Goal: Information Seeking & Learning: Learn about a topic

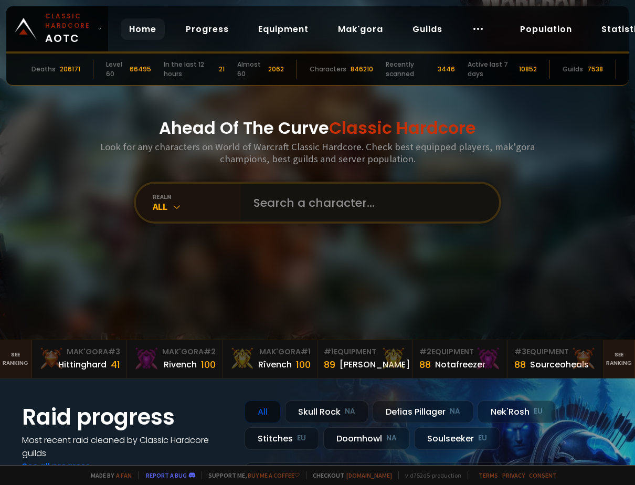
click at [323, 200] on input "text" at bounding box center [366, 203] width 239 height 38
type input "vastdc"
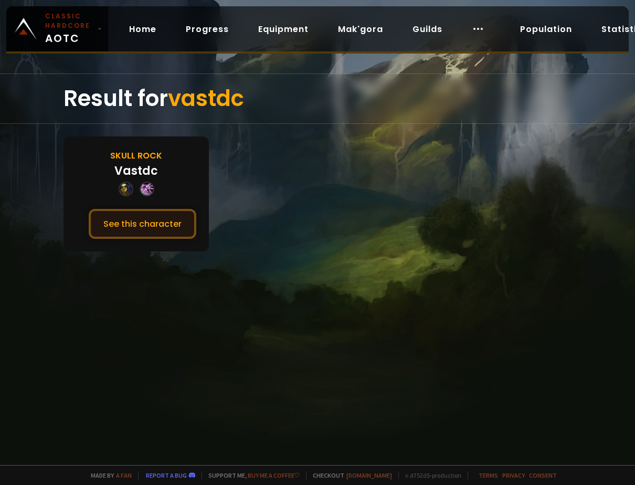
click at [147, 226] on button "See this character" at bounding box center [143, 224] width 108 height 30
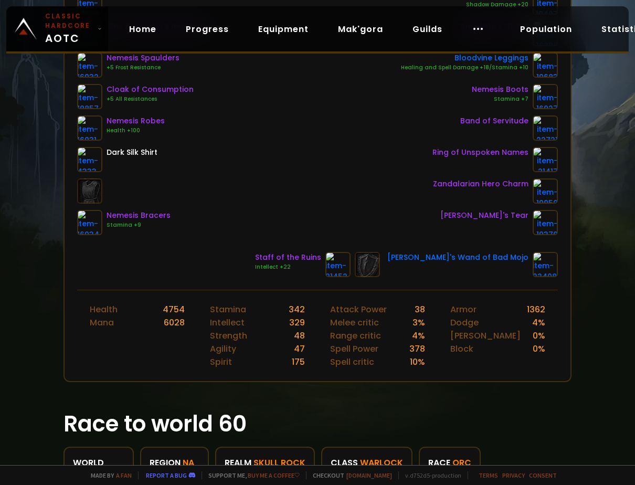
scroll to position [367, 0]
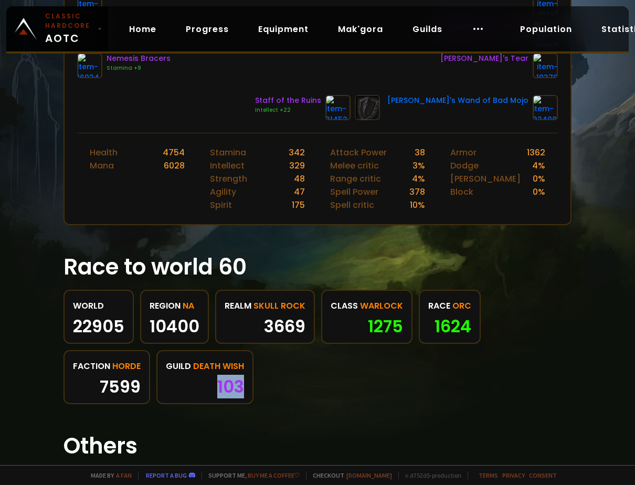
drag, startPoint x: 239, startPoint y: 388, endPoint x: 208, endPoint y: 386, distance: 30.5
click at [208, 386] on div "103" at bounding box center [205, 387] width 78 height 16
click at [211, 386] on div "103" at bounding box center [205, 387] width 78 height 16
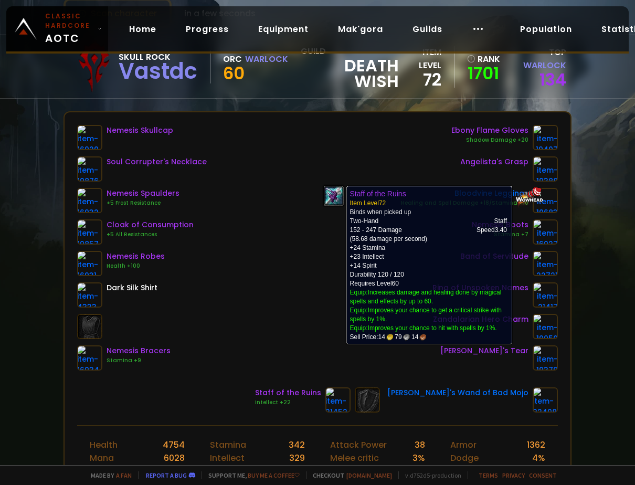
scroll to position [0, 0]
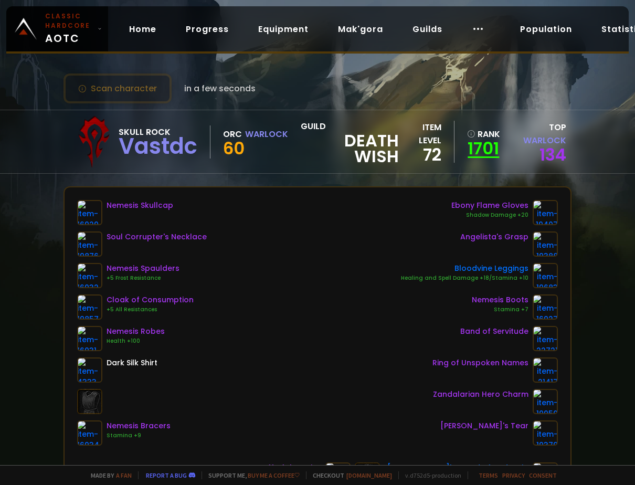
click at [479, 153] on link "1701" at bounding box center [483, 149] width 32 height 16
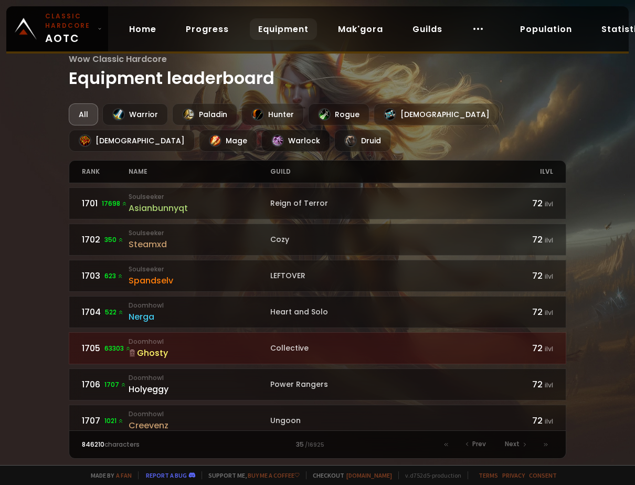
click at [261, 141] on div "Warlock" at bounding box center [295, 141] width 69 height 22
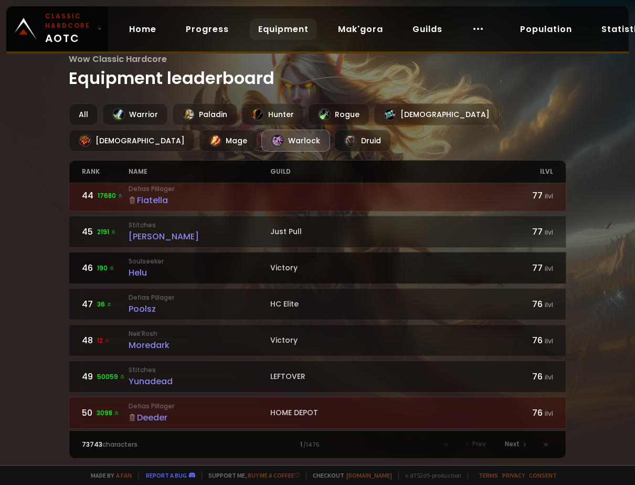
scroll to position [1567, 0]
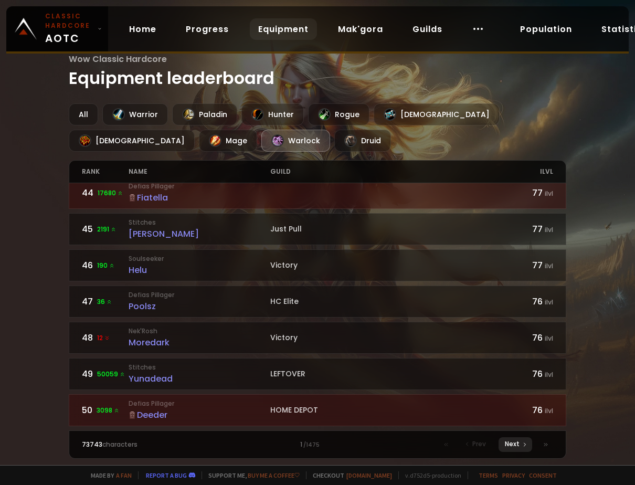
click at [514, 442] on span "Next" at bounding box center [512, 443] width 15 height 9
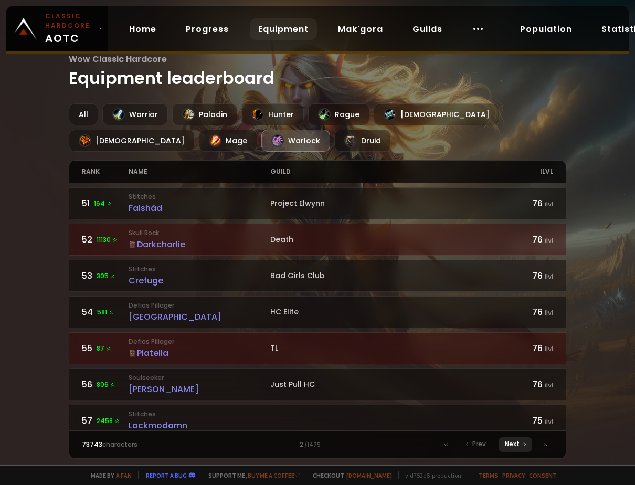
click at [514, 442] on span "Next" at bounding box center [512, 443] width 15 height 9
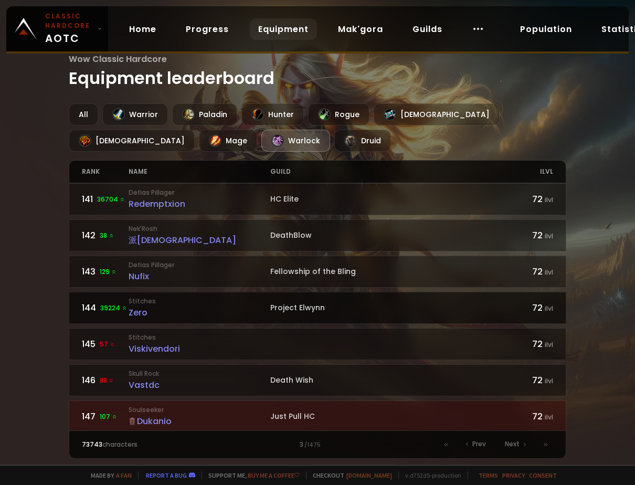
scroll to position [1469, 0]
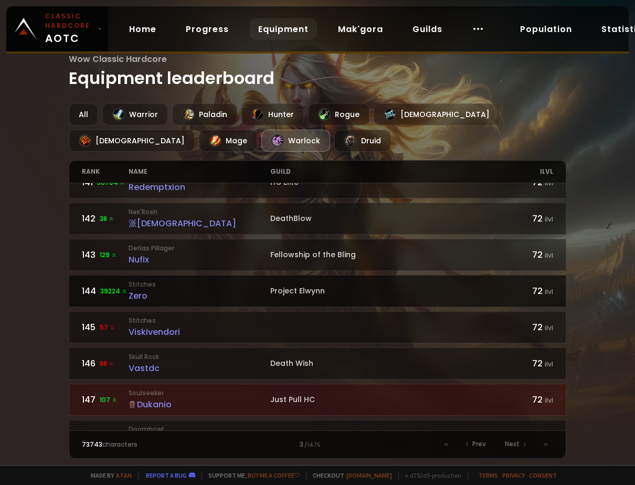
click at [143, 298] on div "Zero" at bounding box center [200, 295] width 142 height 13
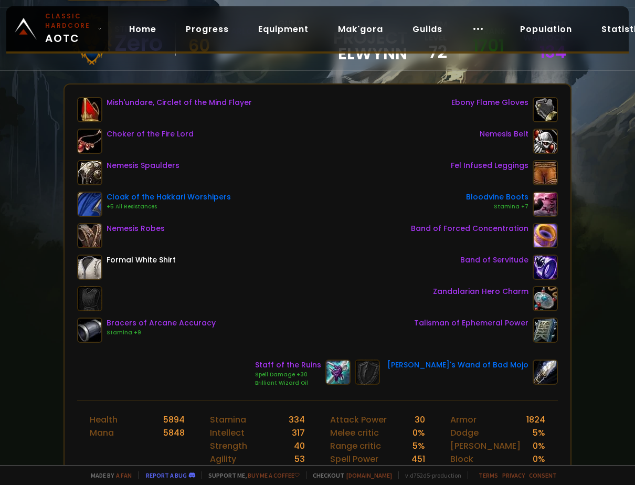
scroll to position [105, 0]
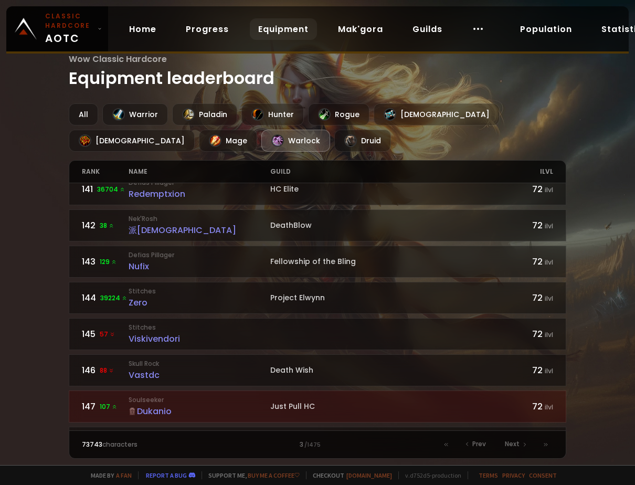
scroll to position [1567, 0]
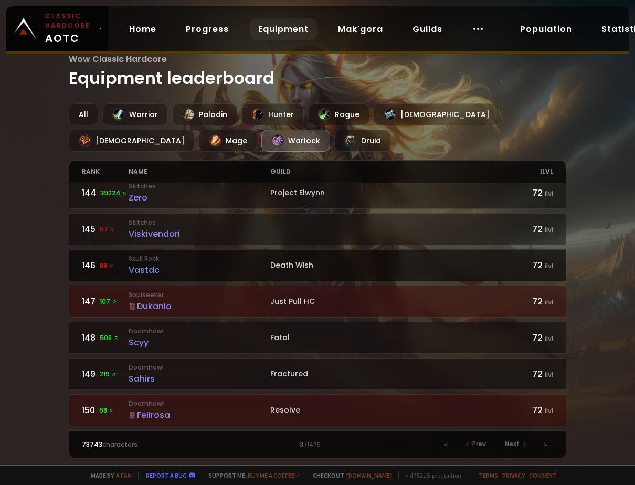
click at [145, 269] on div "Vastdc" at bounding box center [200, 269] width 142 height 13
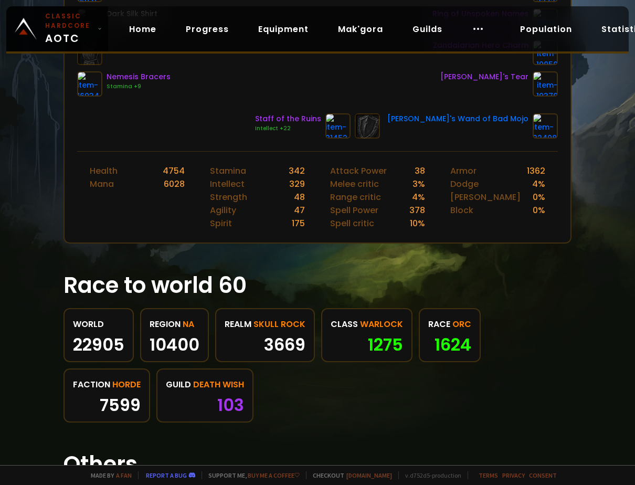
scroll to position [263, 0]
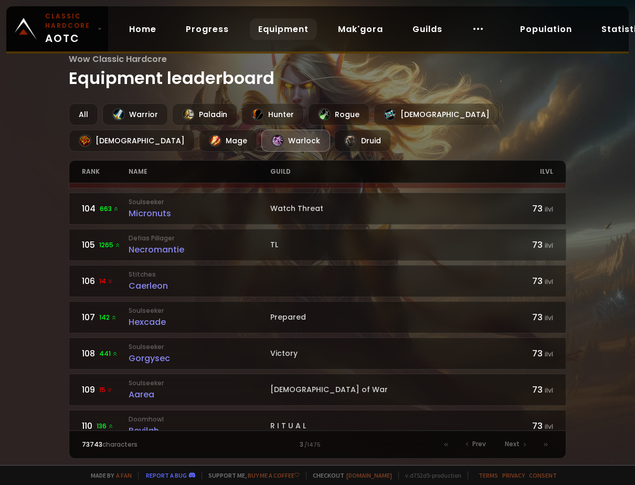
scroll to position [105, 0]
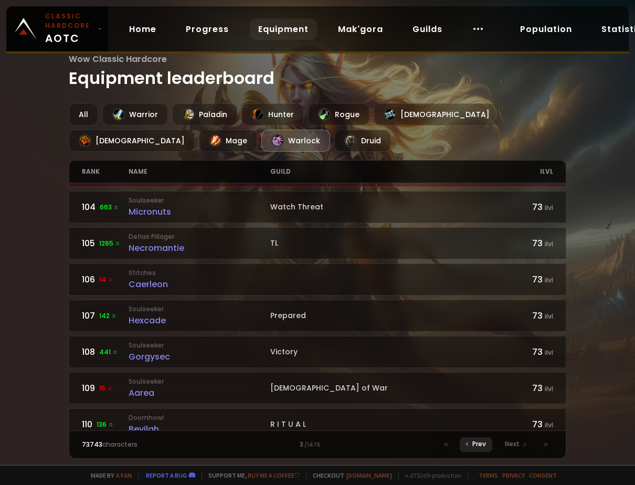
click at [477, 442] on span "Prev" at bounding box center [479, 443] width 14 height 9
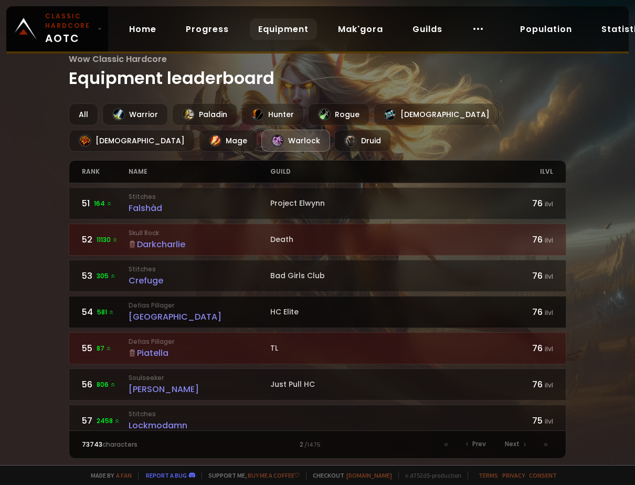
click at [157, 316] on div "[GEOGRAPHIC_DATA]" at bounding box center [200, 316] width 142 height 13
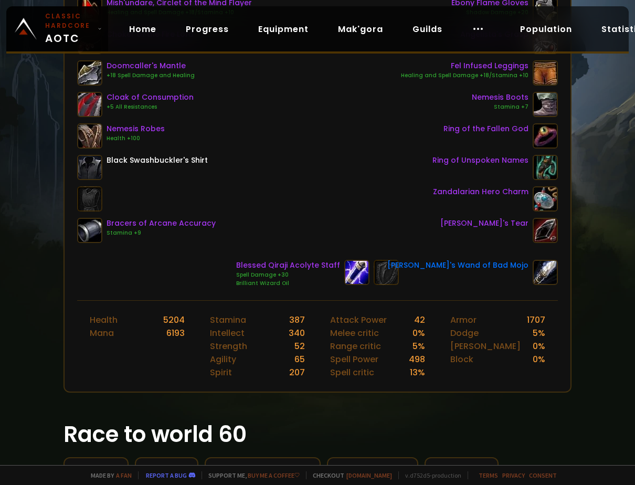
scroll to position [210, 0]
